Goal: Task Accomplishment & Management: Manage account settings

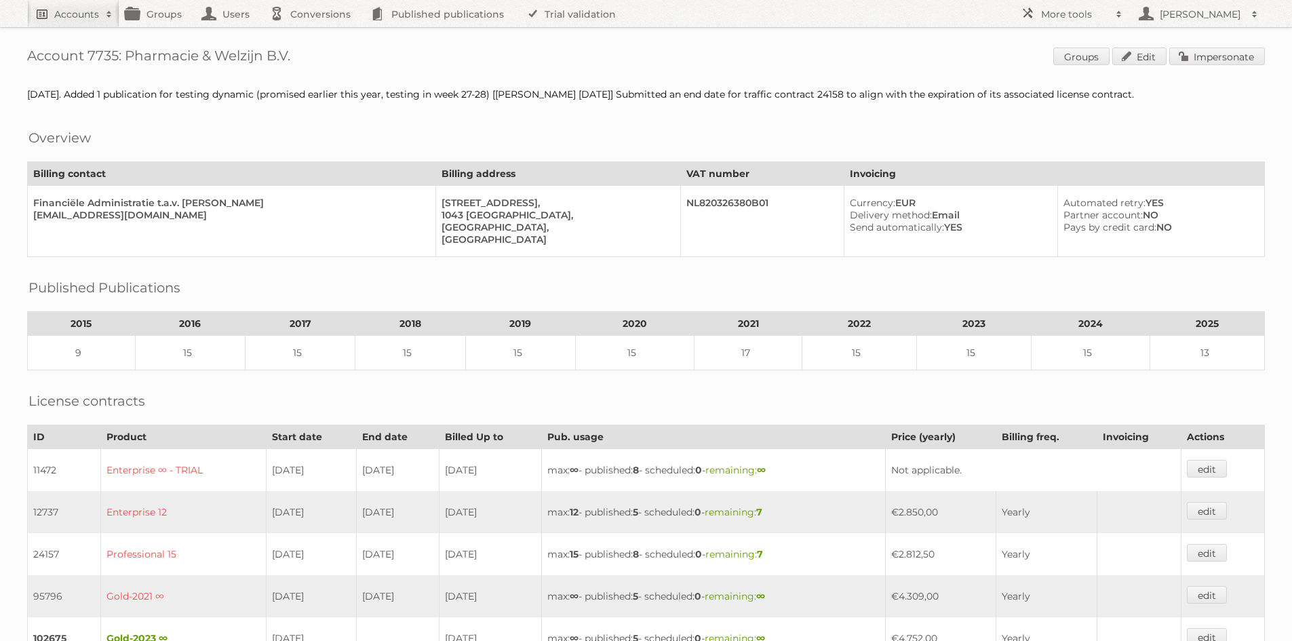
click at [107, 14] on span at bounding box center [109, 14] width 20 height 14
type input"] "jumbo"
click at [313, 35] on input "Search" at bounding box center [323, 45] width 20 height 20
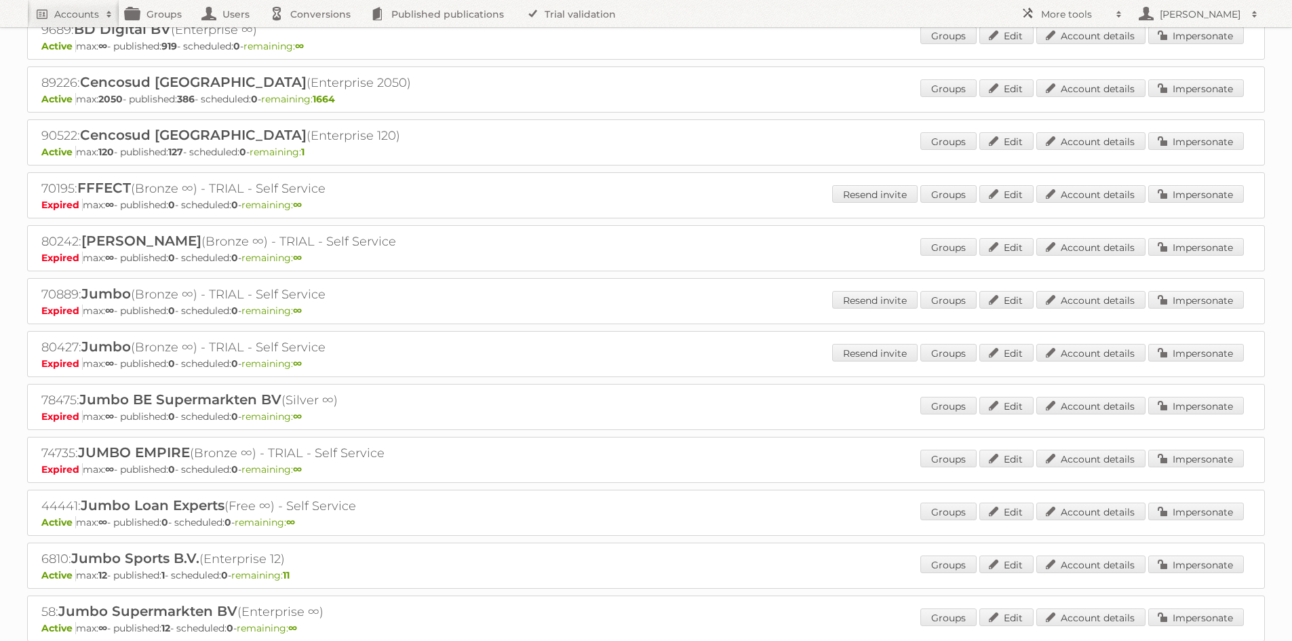
scroll to position [136, 0]
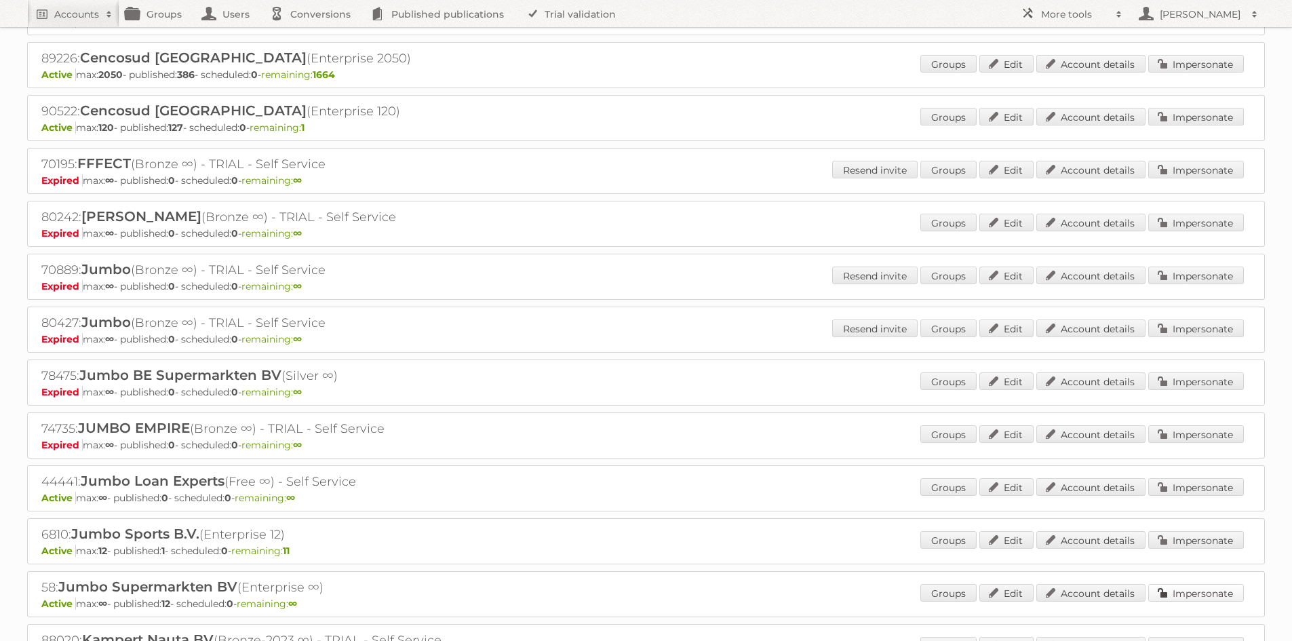
click at [1202, 590] on link "Impersonate" at bounding box center [1197, 593] width 96 height 18
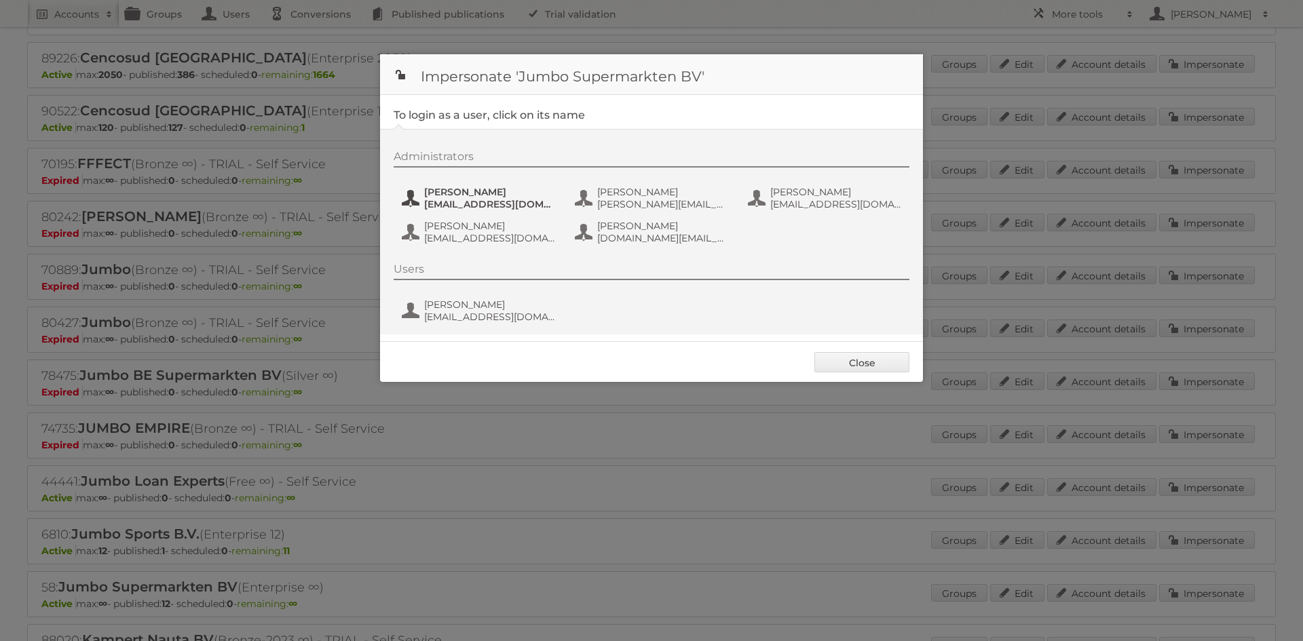
click at [510, 201] on span "anneke.vogels-vaneijk@jumbosupermarkten.nl" at bounding box center [490, 204] width 132 height 12
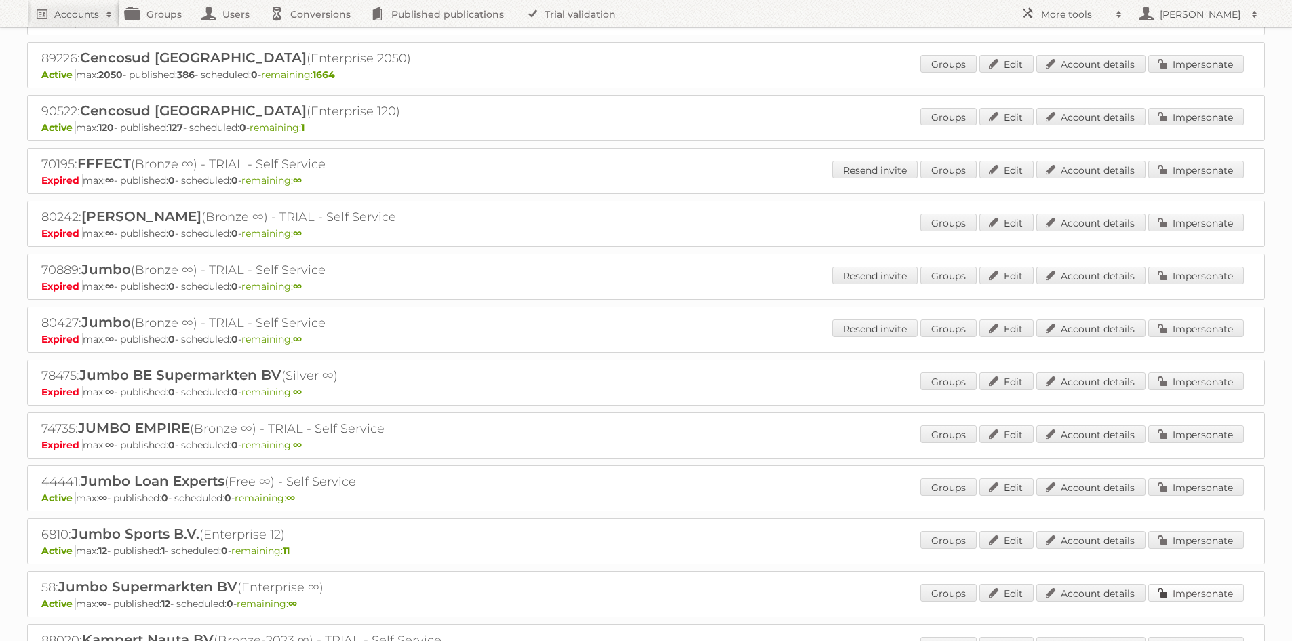
click at [1207, 595] on link "Impersonate" at bounding box center [1197, 593] width 96 height 18
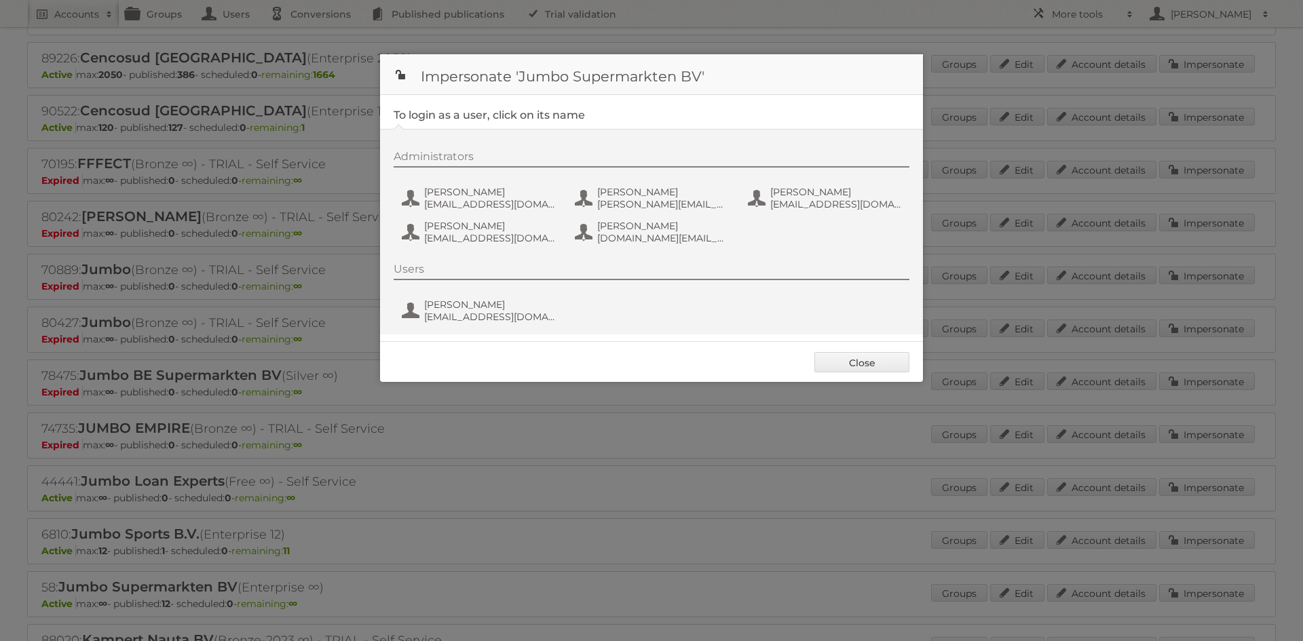
click at [480, 180] on div "Administrators Anneke van Eijk- Vogels anneke.vogels-vaneijk@jumbosupermarkten.…" at bounding box center [658, 199] width 529 height 99
click at [476, 185] on button "Anneke van Eijk- Vogels anneke.vogels-vaneijk@jumbosupermarkten.nl" at bounding box center [479, 198] width 159 height 27
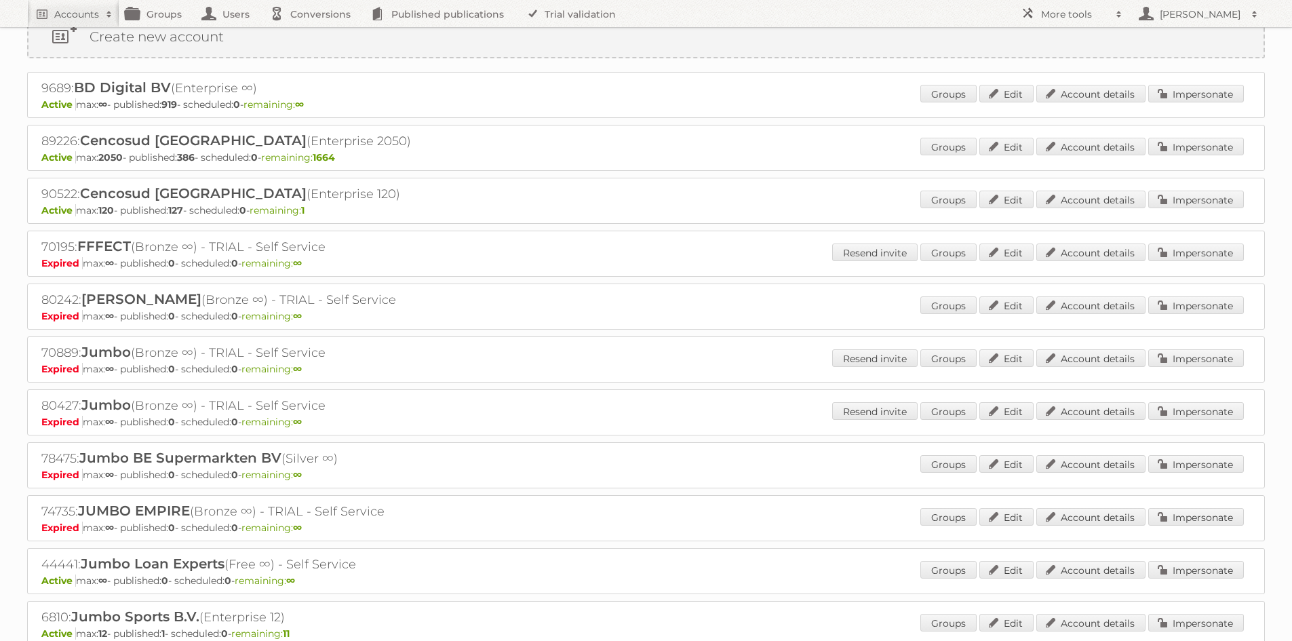
scroll to position [0, 0]
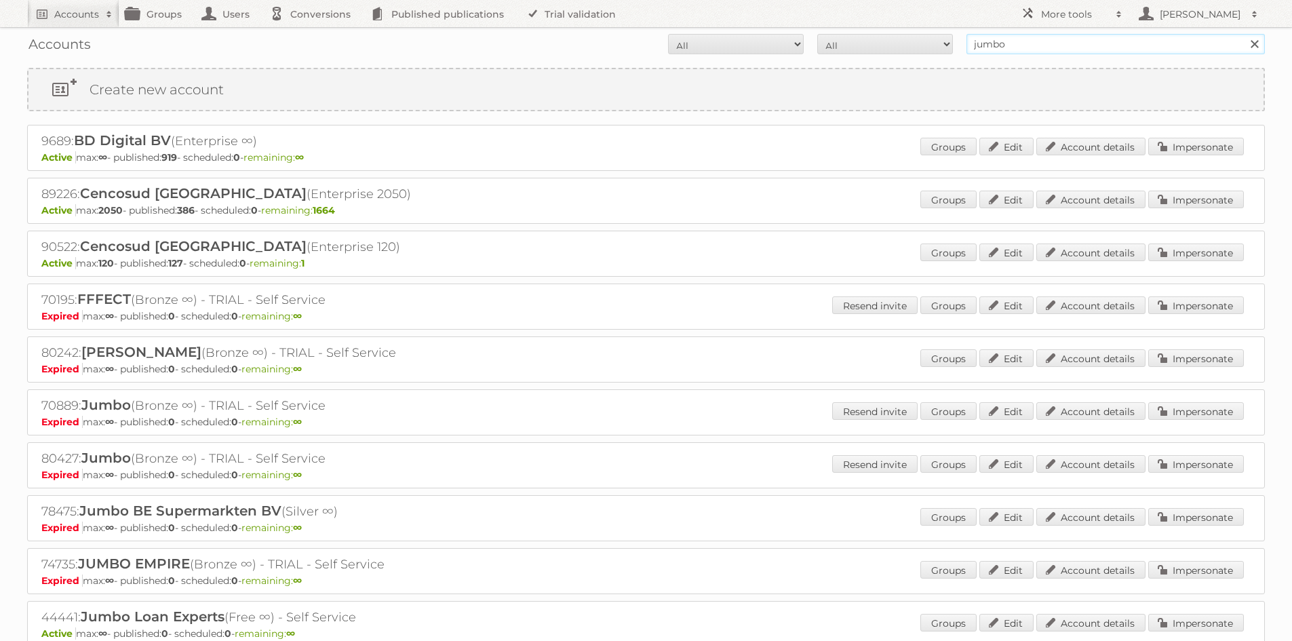
click at [1027, 47] on input "jumbo" at bounding box center [1116, 44] width 299 height 20
type input "electro world"
click at [1244, 34] on input "Search" at bounding box center [1254, 44] width 20 height 20
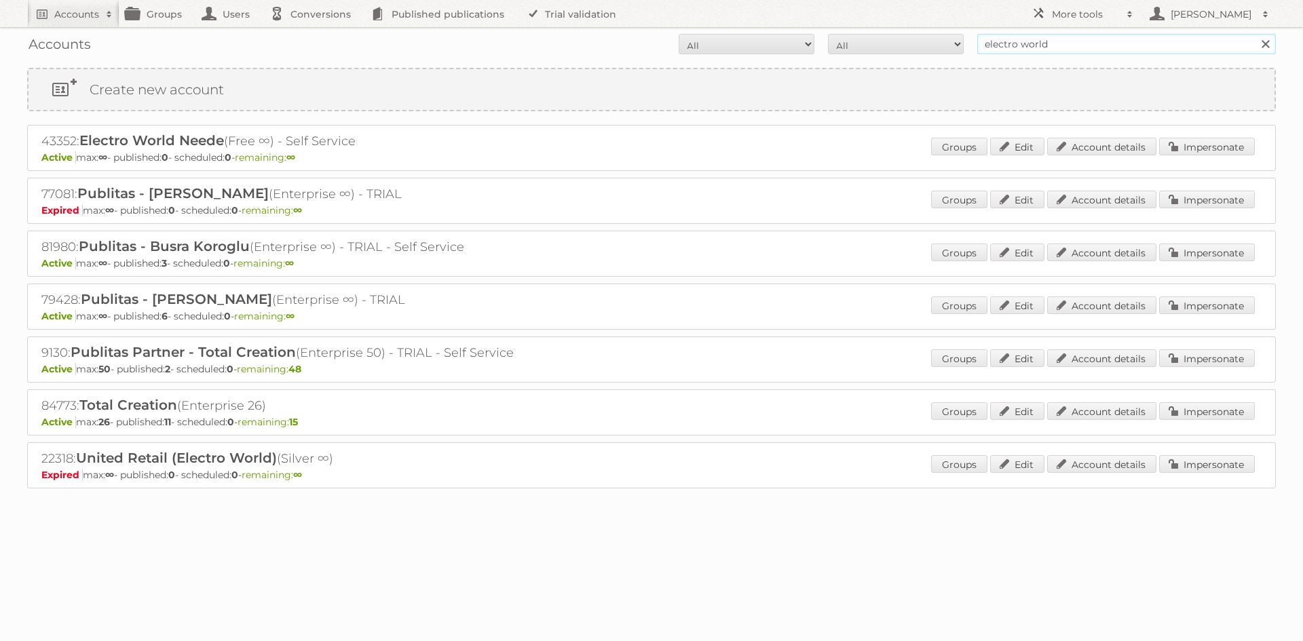
click at [1033, 45] on input "electro world" at bounding box center [1126, 44] width 299 height 20
type input "united retail"
click at [1254, 34] on input "Search" at bounding box center [1264, 44] width 20 height 20
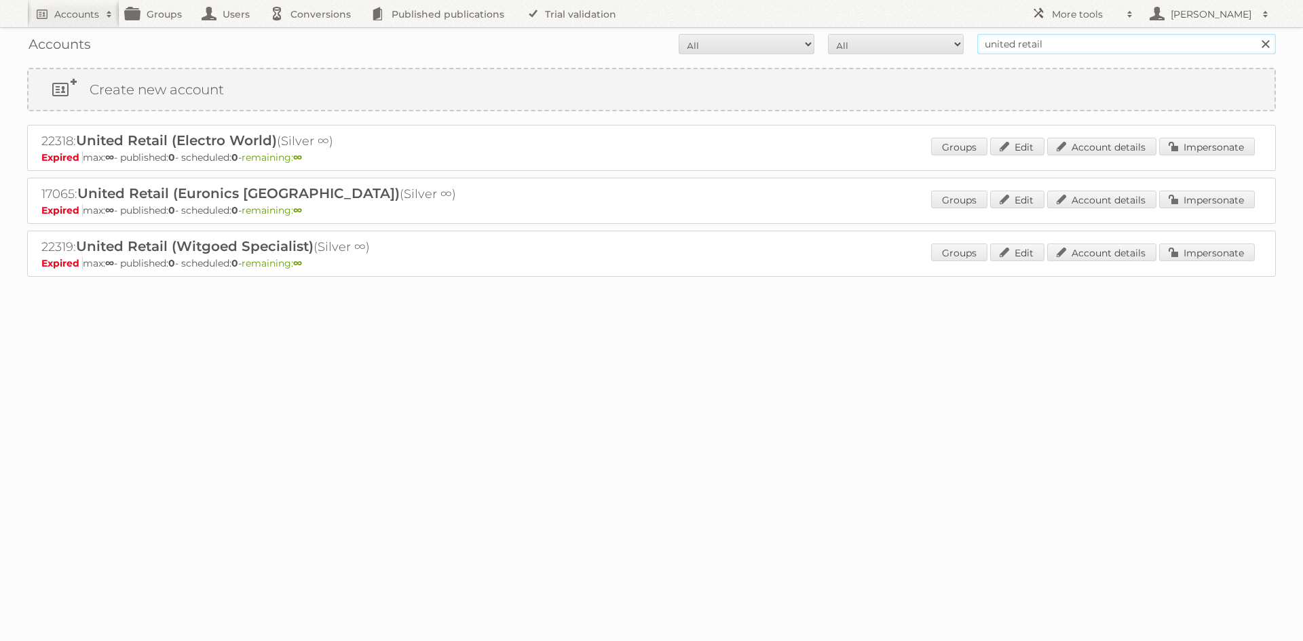
click at [1075, 50] on input "united retail" at bounding box center [1126, 44] width 299 height 20
type input "witgoed"
click at [1254, 34] on input "Search" at bounding box center [1264, 44] width 20 height 20
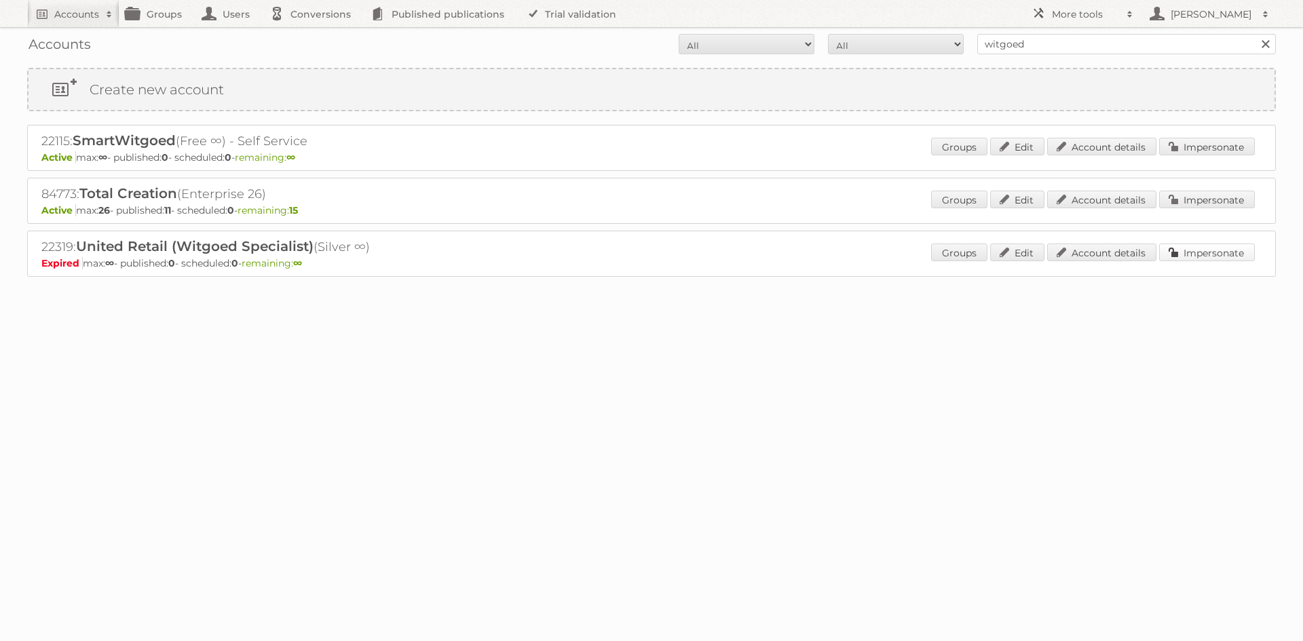
click at [1219, 254] on link "Impersonate" at bounding box center [1207, 253] width 96 height 18
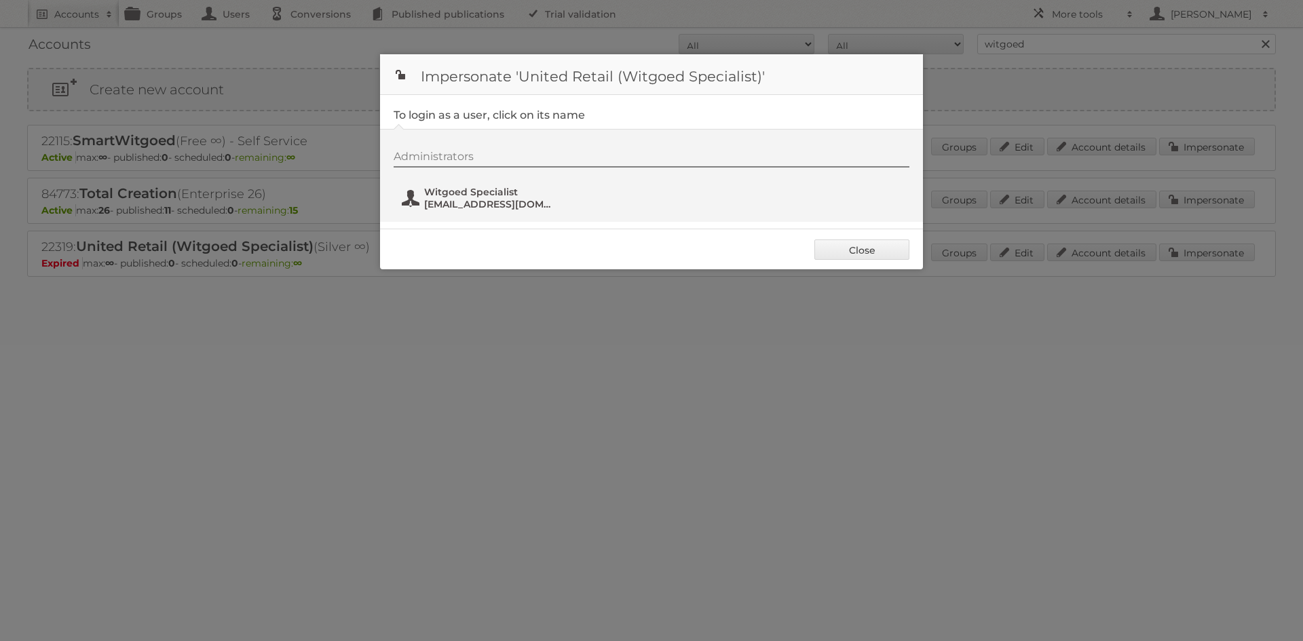
click at [509, 202] on span "[EMAIL_ADDRESS][DOMAIN_NAME]" at bounding box center [490, 204] width 132 height 12
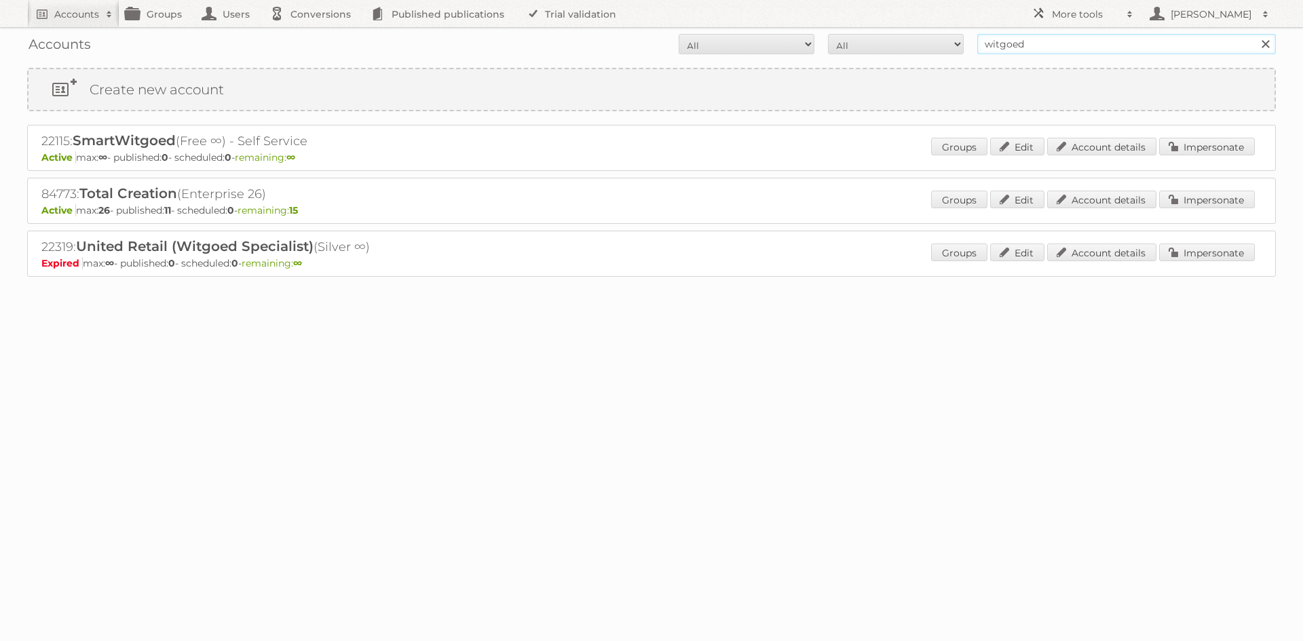
click at [1096, 52] on input "witgoed" at bounding box center [1126, 44] width 299 height 20
type input "witgoed specialist"
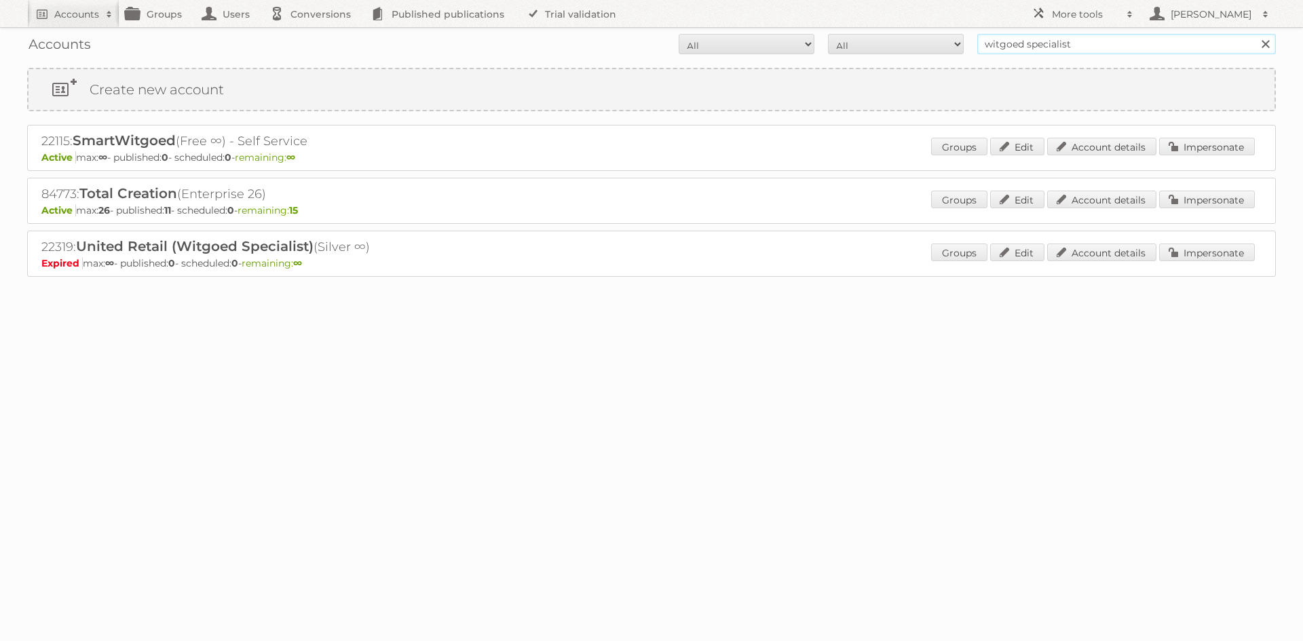
click at [1254, 34] on input "Search" at bounding box center [1264, 44] width 20 height 20
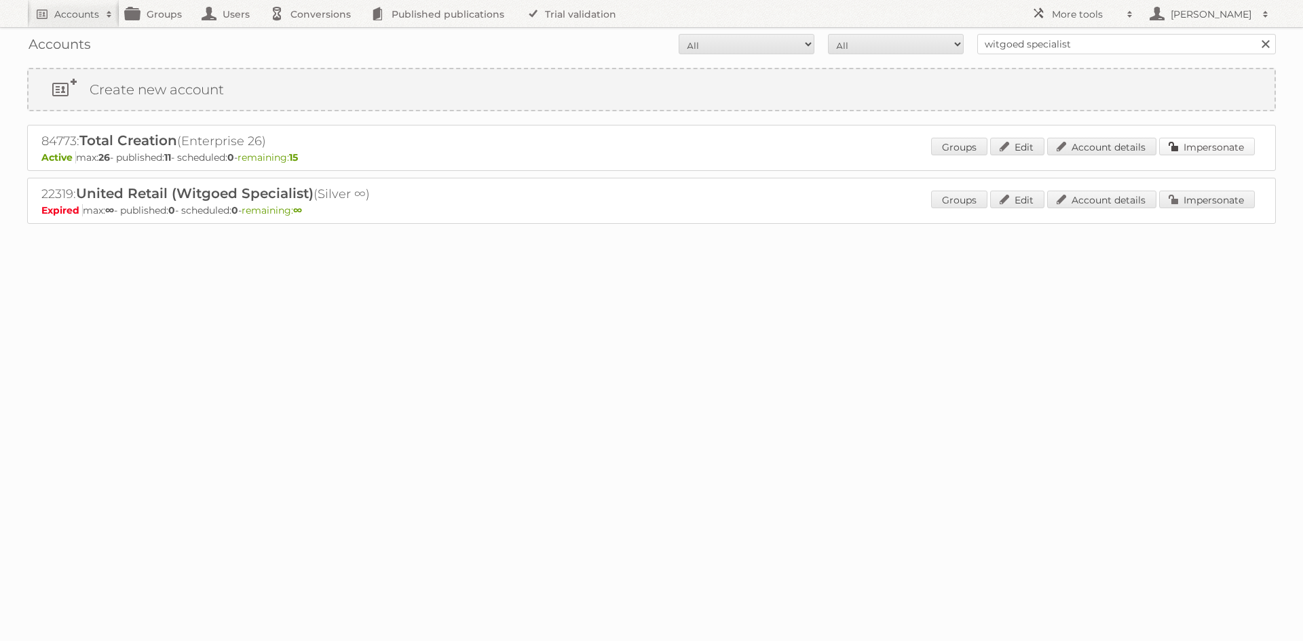
click at [1225, 142] on link "Impersonate" at bounding box center [1207, 147] width 96 height 18
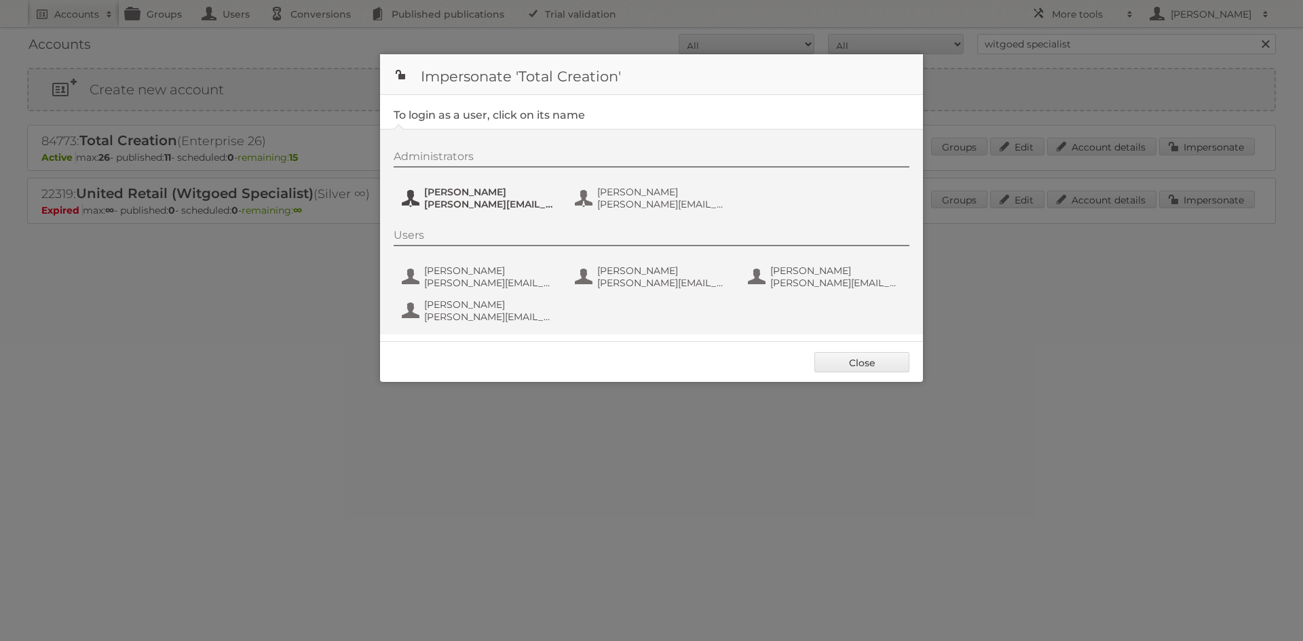
click at [513, 209] on button "Marleen marleen@totalcreation.nl" at bounding box center [479, 198] width 159 height 27
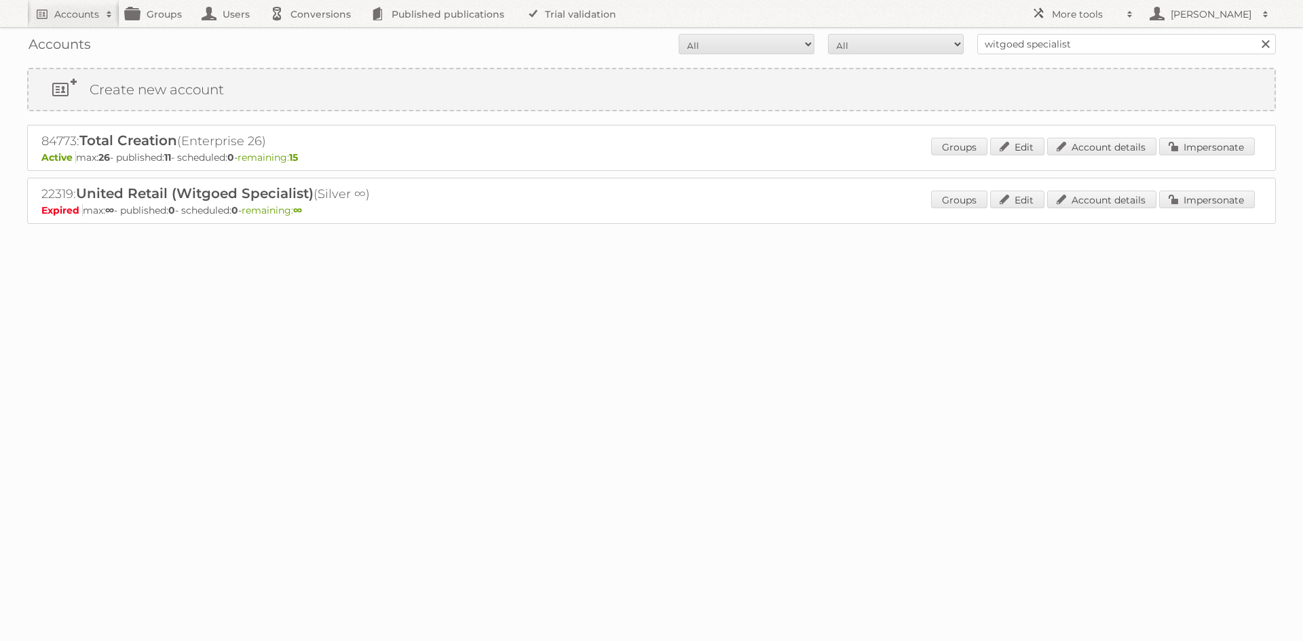
click at [968, 40] on form "All Active Expired Pending All Paid Trials Self service witgoed specialist Sear…" at bounding box center [651, 44] width 1248 height 20
click at [995, 41] on input "witgoed specialist" at bounding box center [1126, 44] width 299 height 20
type input "rewe"
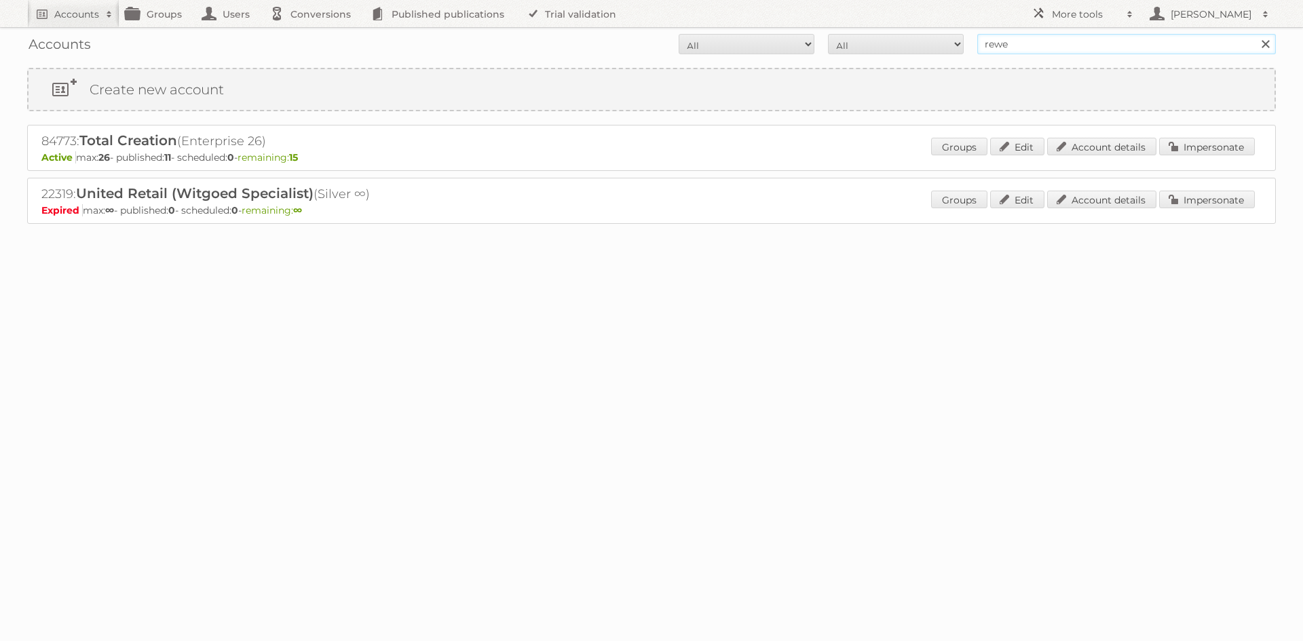
click at [1254, 34] on input "Search" at bounding box center [1264, 44] width 20 height 20
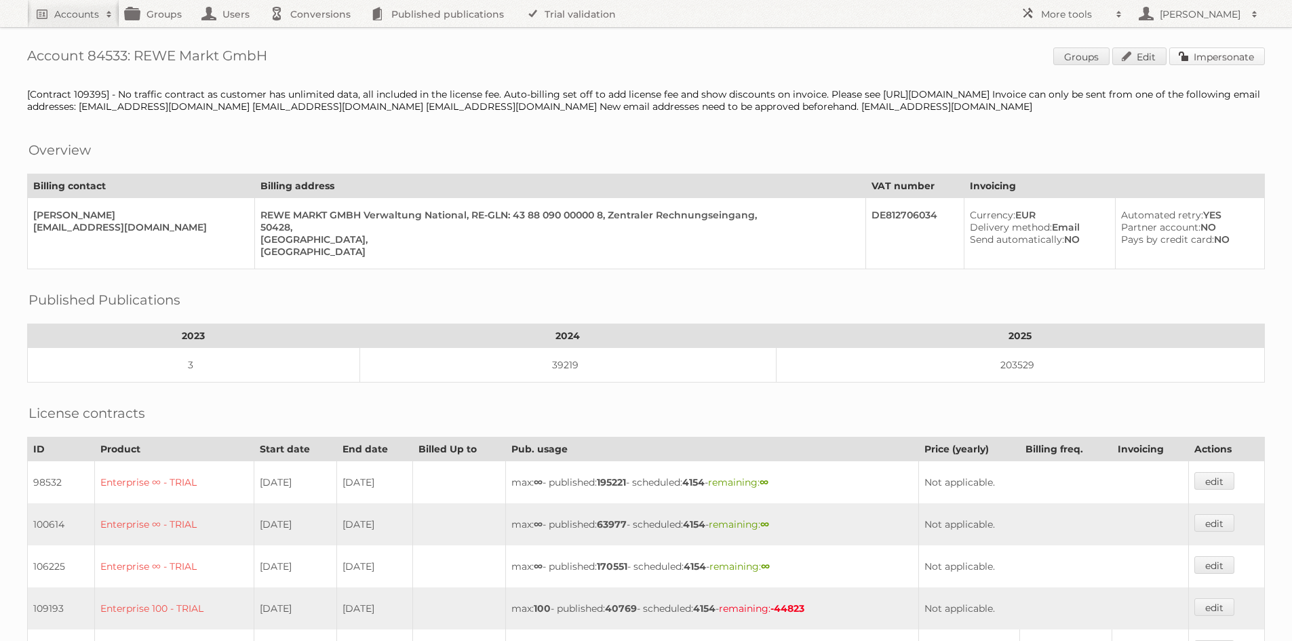
click at [1212, 51] on link "Impersonate" at bounding box center [1218, 56] width 96 height 18
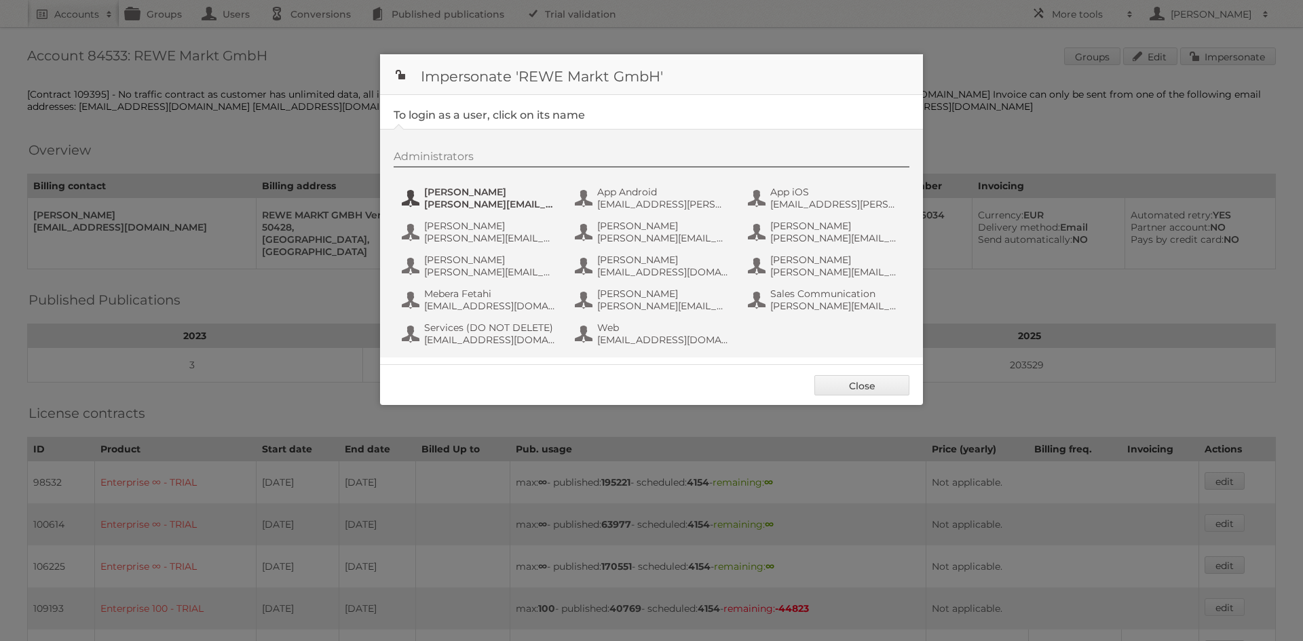
click at [469, 193] on span "[PERSON_NAME]" at bounding box center [490, 192] width 132 height 12
